Goal: Information Seeking & Learning: Learn about a topic

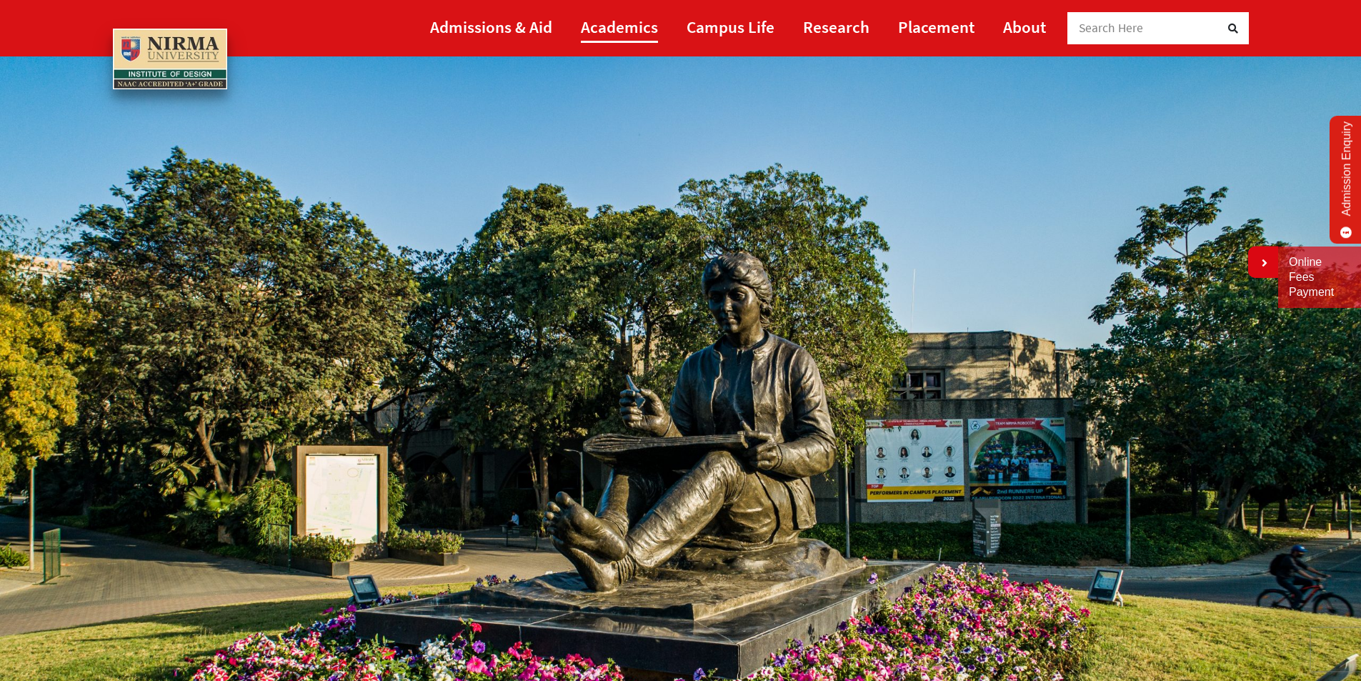
click at [642, 31] on link "Academics" at bounding box center [619, 27] width 77 height 32
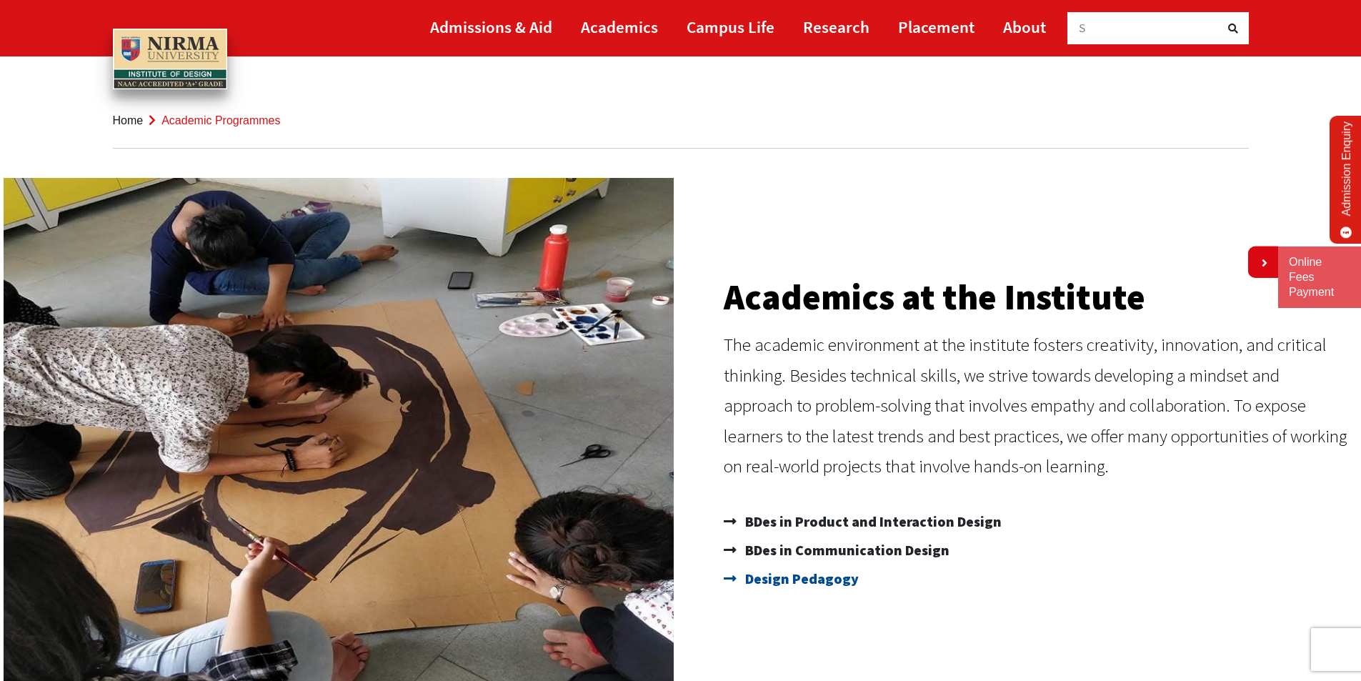
click at [782, 581] on span "Design Pedagogy" at bounding box center [799, 578] width 117 height 29
click at [827, 551] on span "BDes in Communication Design" at bounding box center [845, 550] width 208 height 29
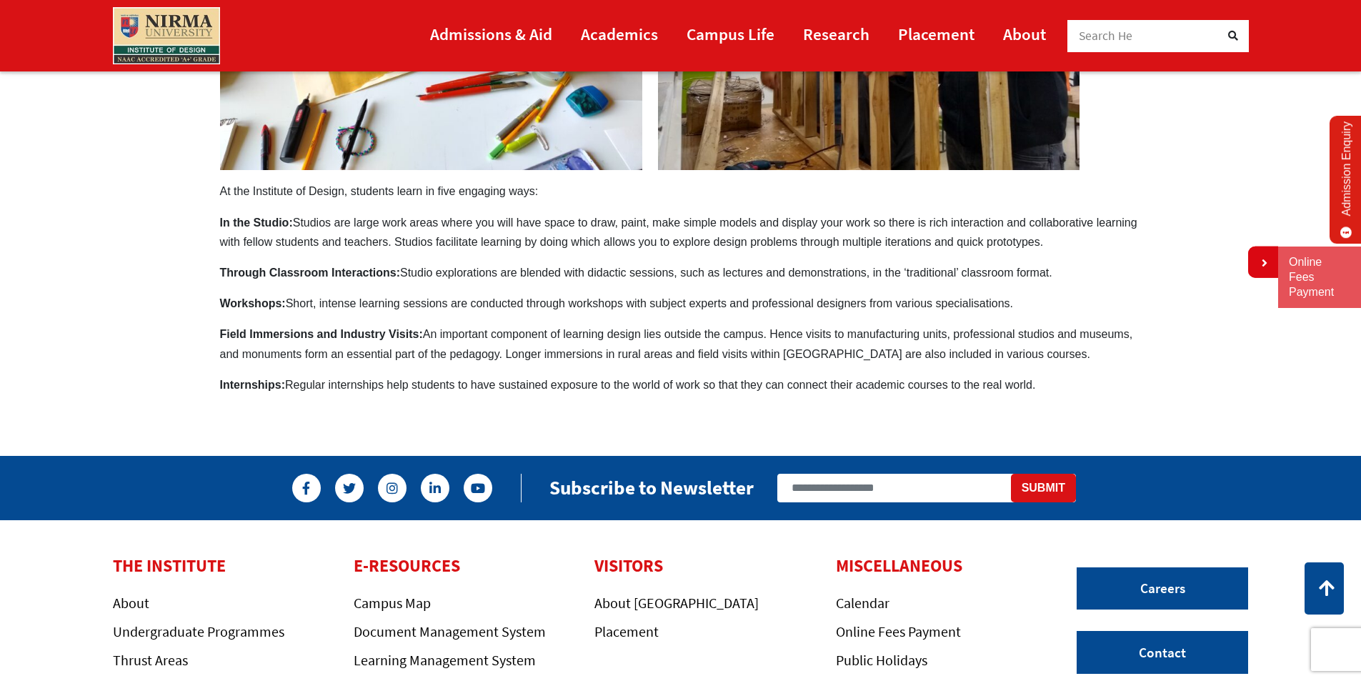
scroll to position [429, 0]
